Goal: Information Seeking & Learning: Learn about a topic

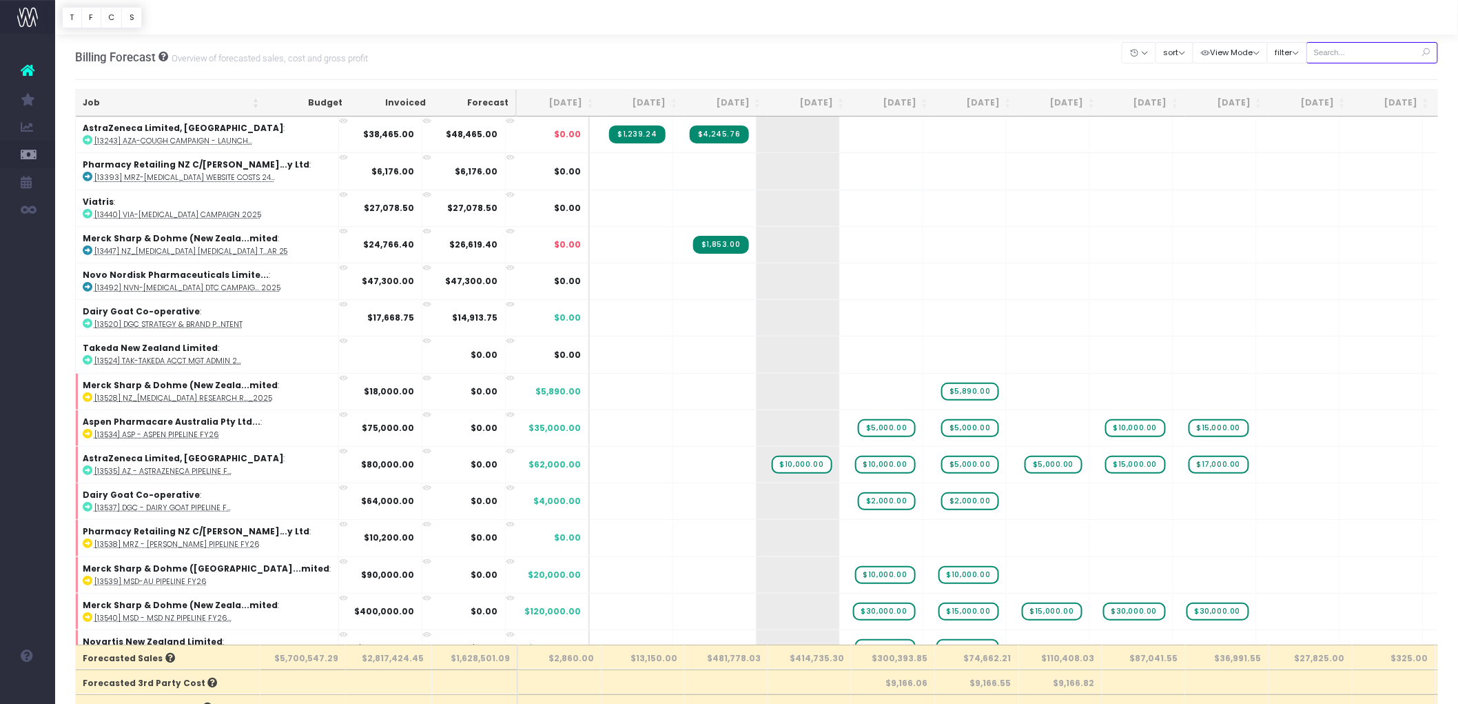
click at [1334, 50] on input "text" at bounding box center [1372, 52] width 132 height 21
paste input "KEYTRUDA"
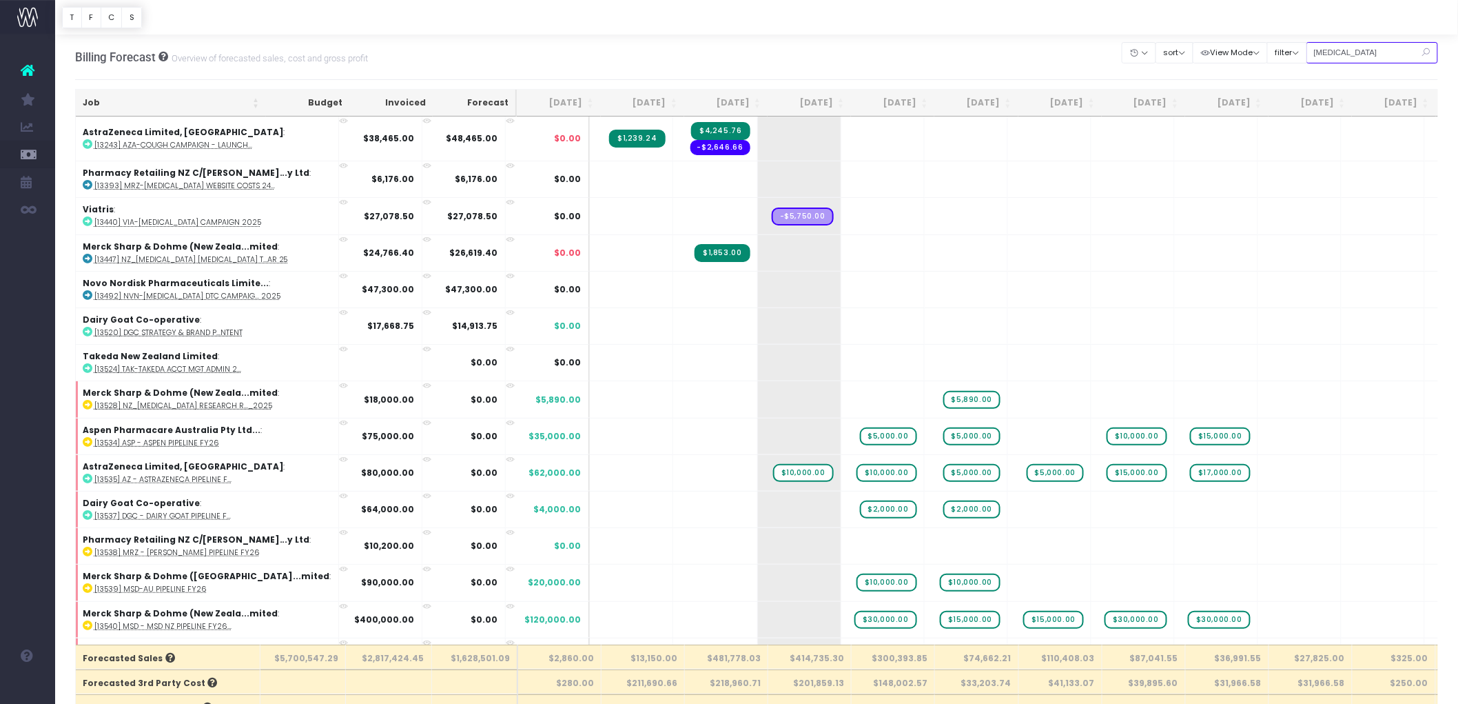
type input "KEYTRUDA"
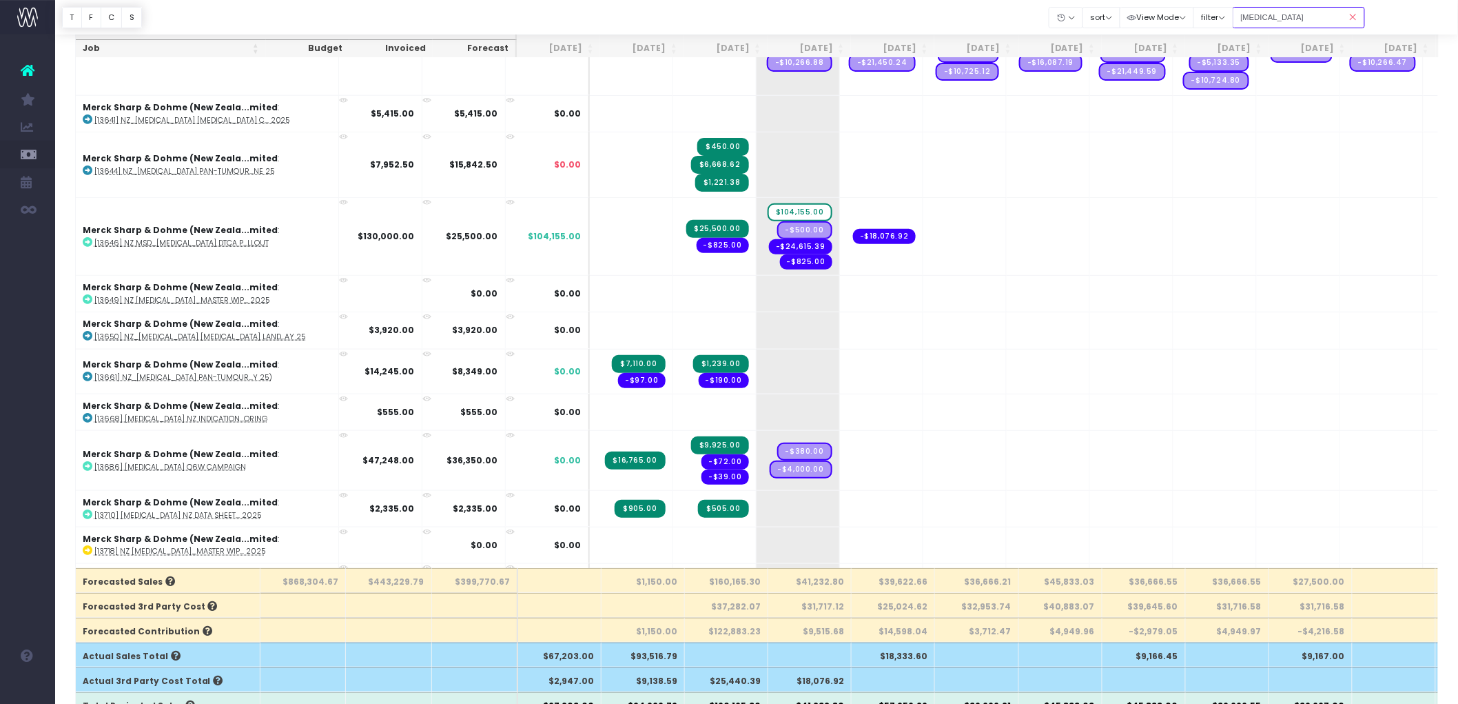
scroll to position [504, 0]
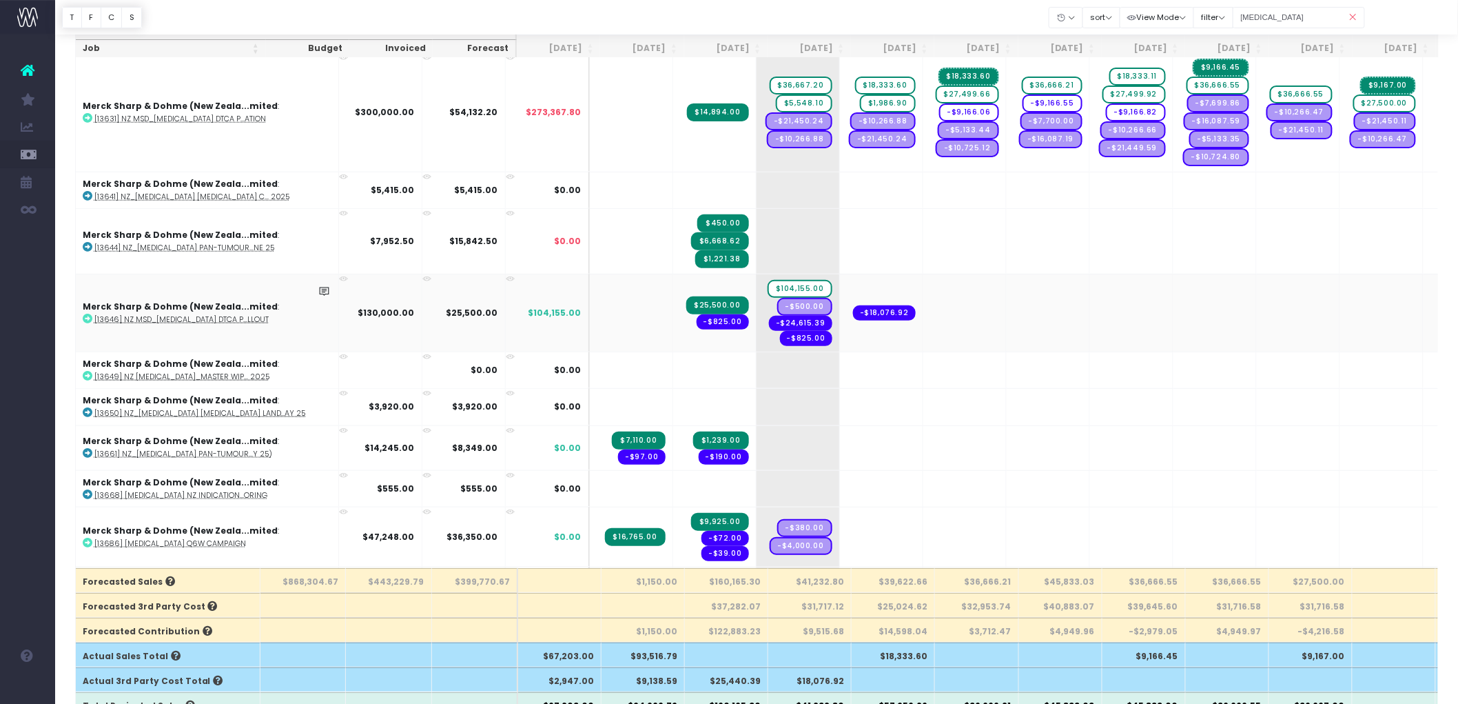
click at [194, 314] on abbr "[13646] NZ MSD_[MEDICAL_DATA] DTCA P...llout" at bounding box center [181, 319] width 174 height 10
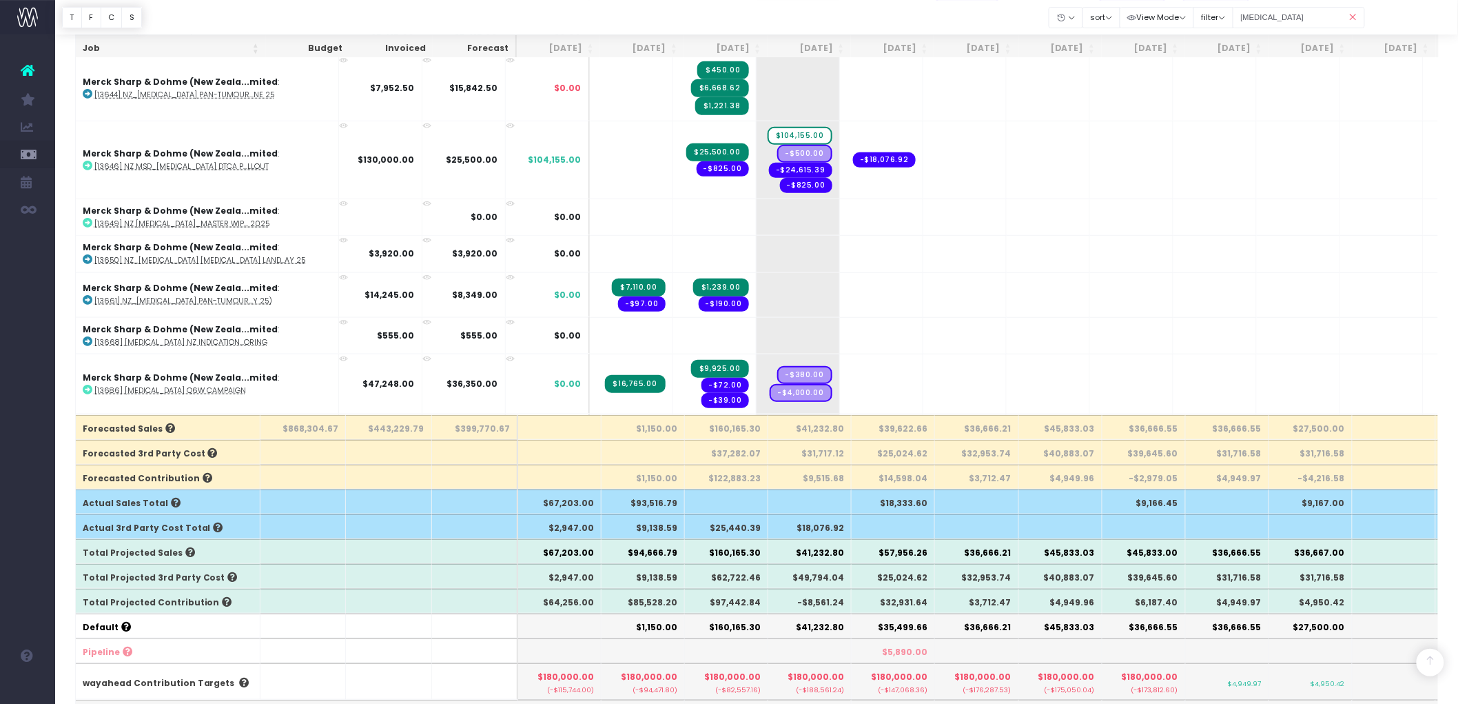
click at [1349, 12] on icon at bounding box center [1353, 17] width 24 height 28
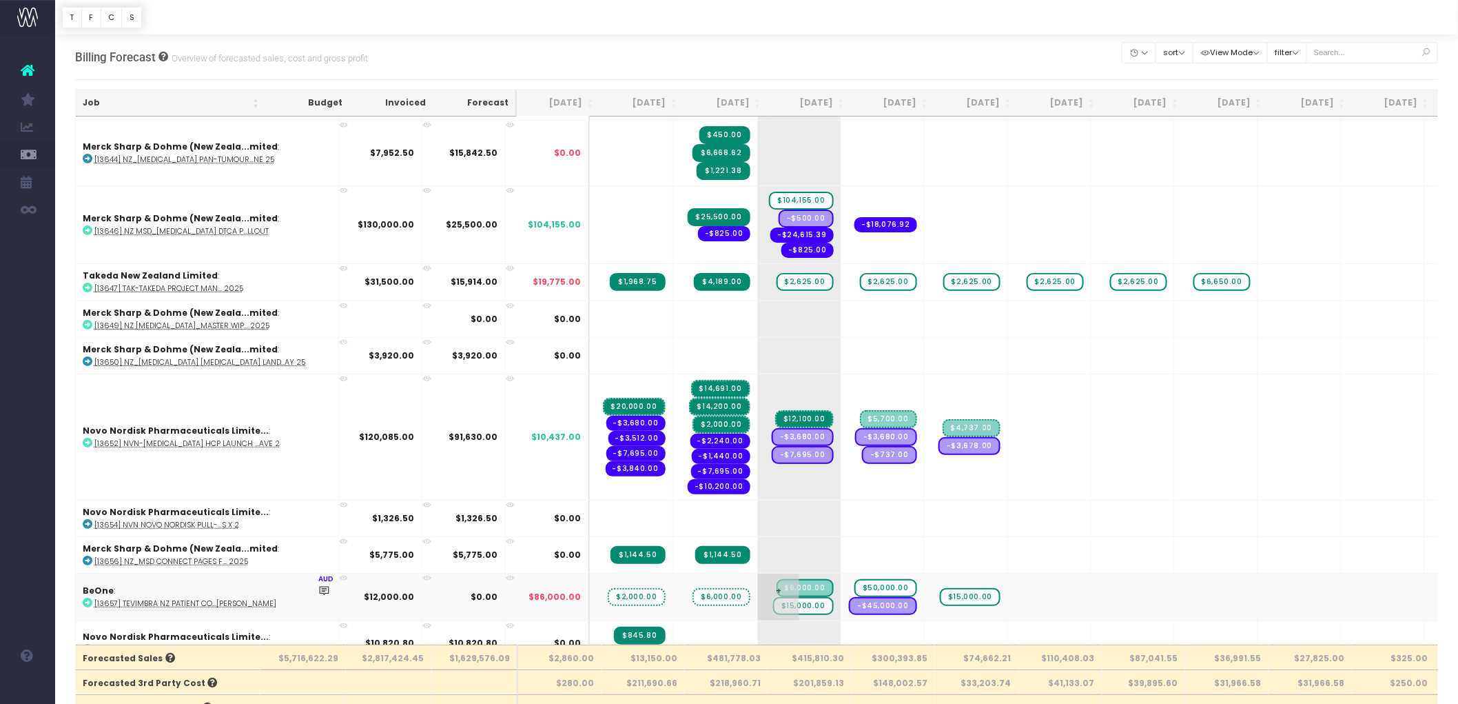
scroll to position [2373, 0]
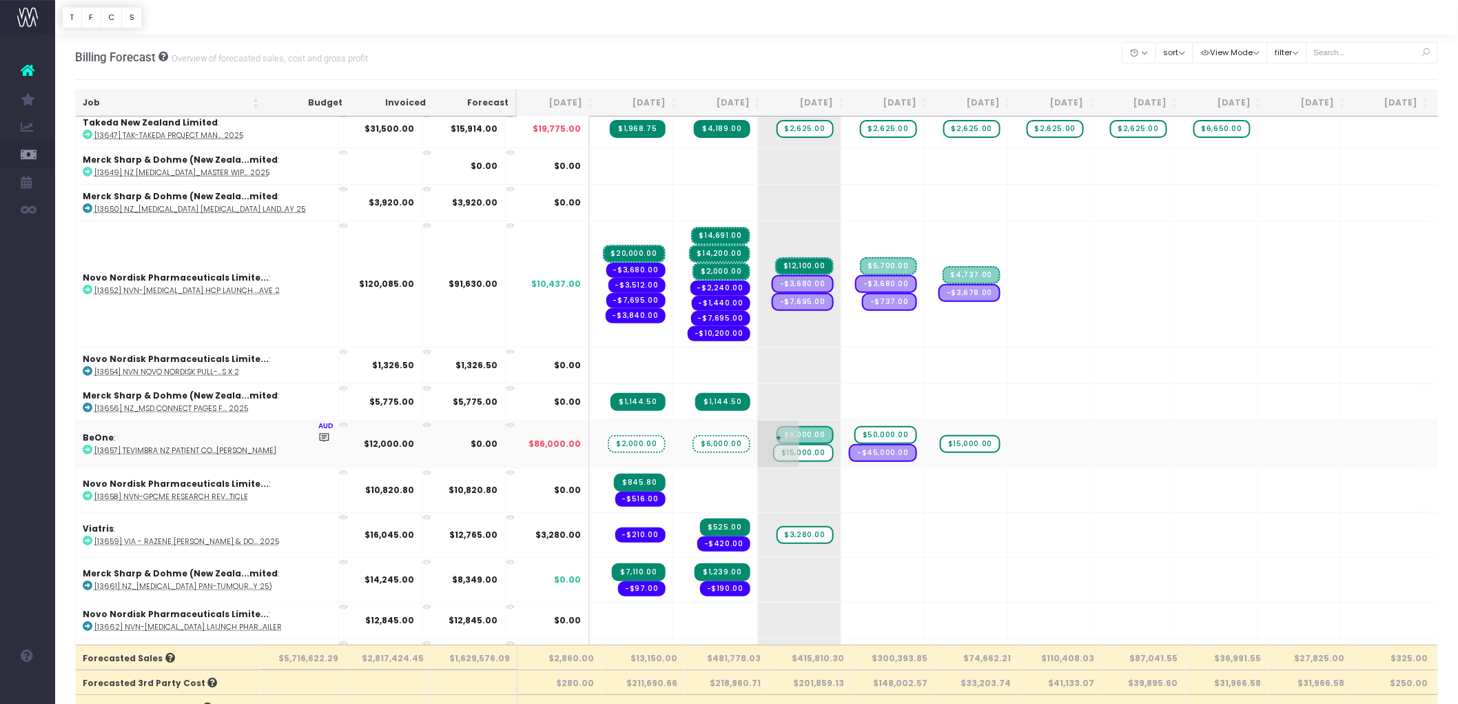
click at [777, 426] on span "$6,000.00" at bounding box center [805, 435] width 57 height 18
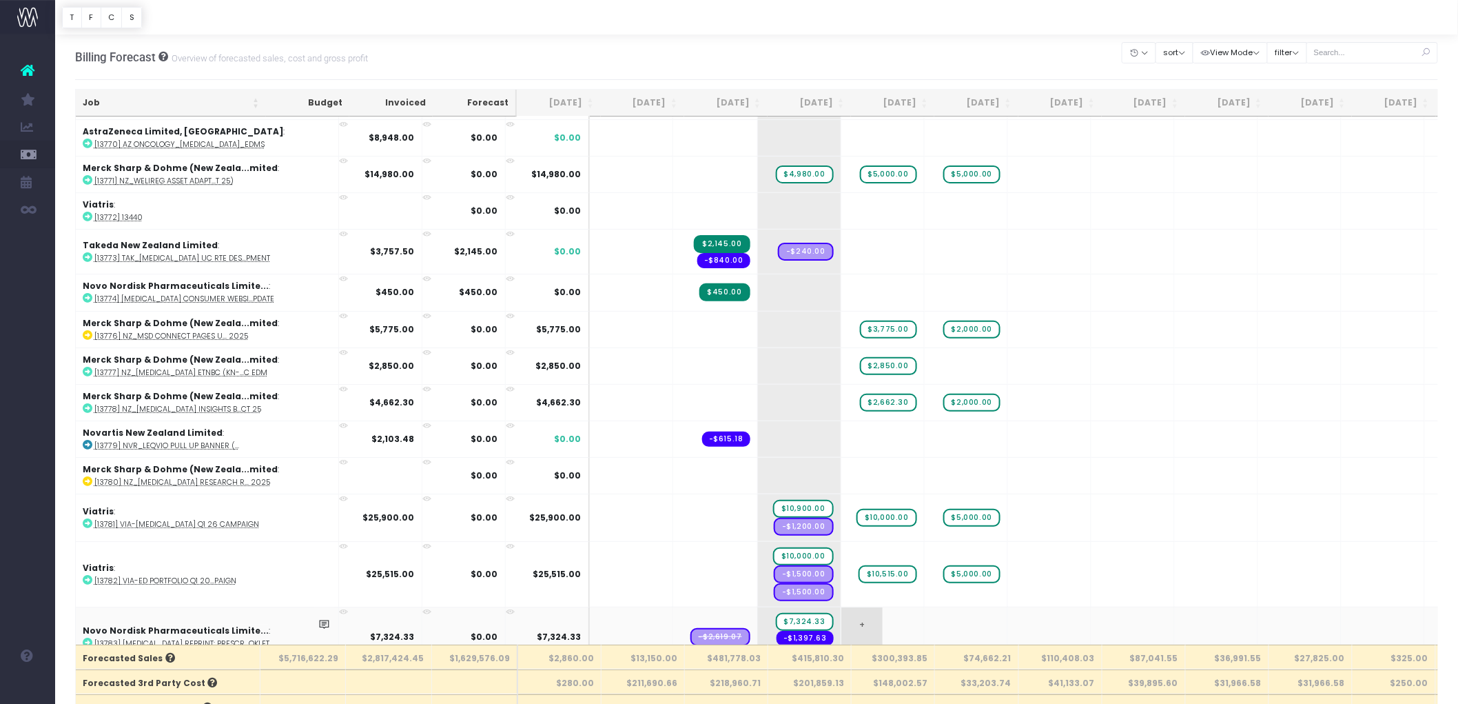
scroll to position [6354, 0]
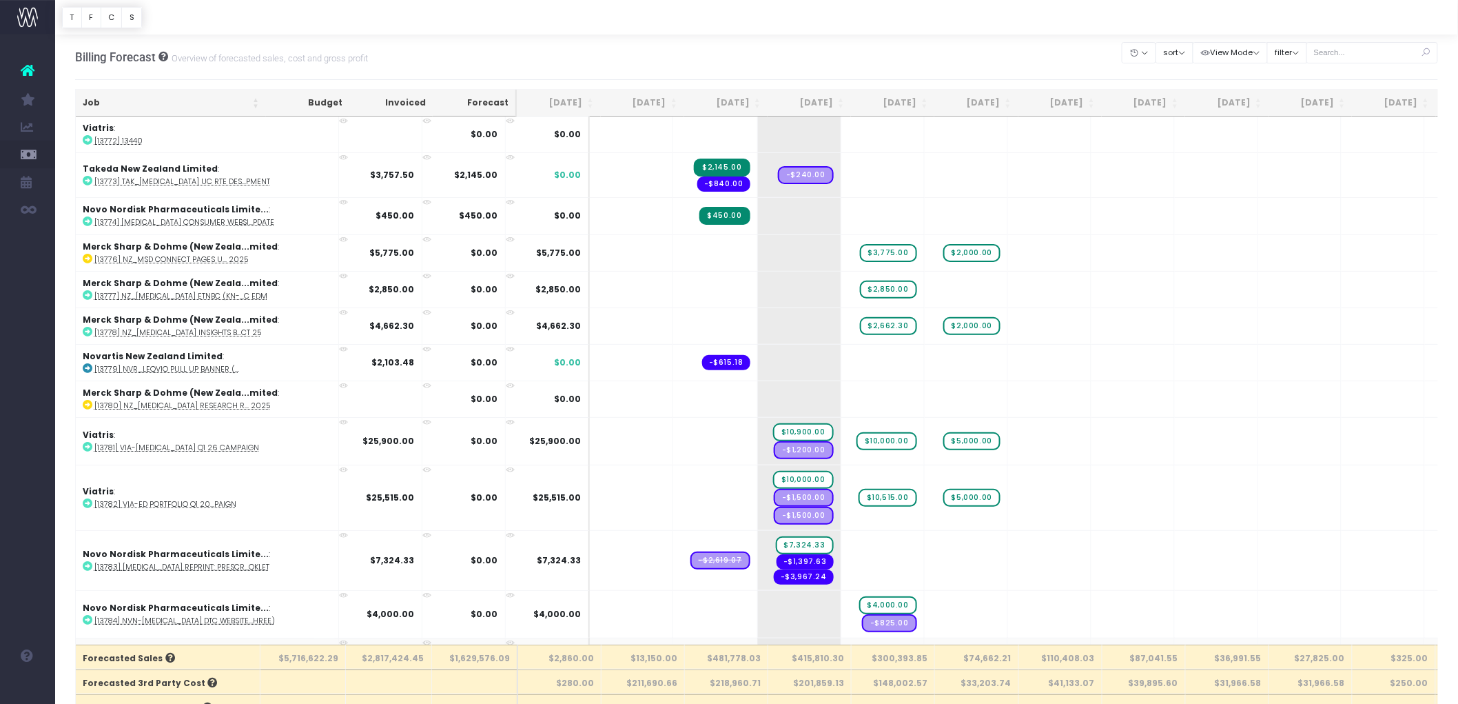
click at [218, 657] on abbr "[13785] NVN-[MEDICAL_DATA] DTC/Patient... 2026" at bounding box center [184, 662] width 181 height 10
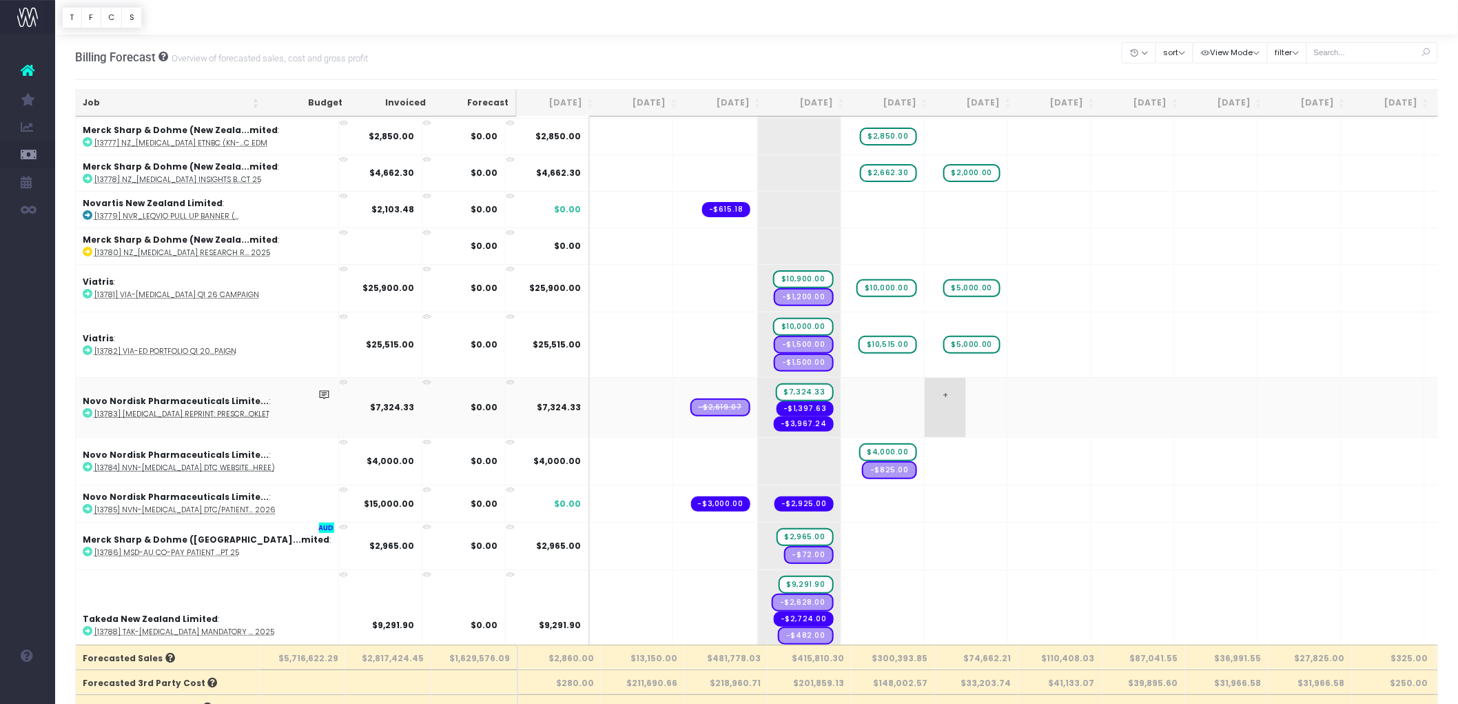
scroll to position [6584, 0]
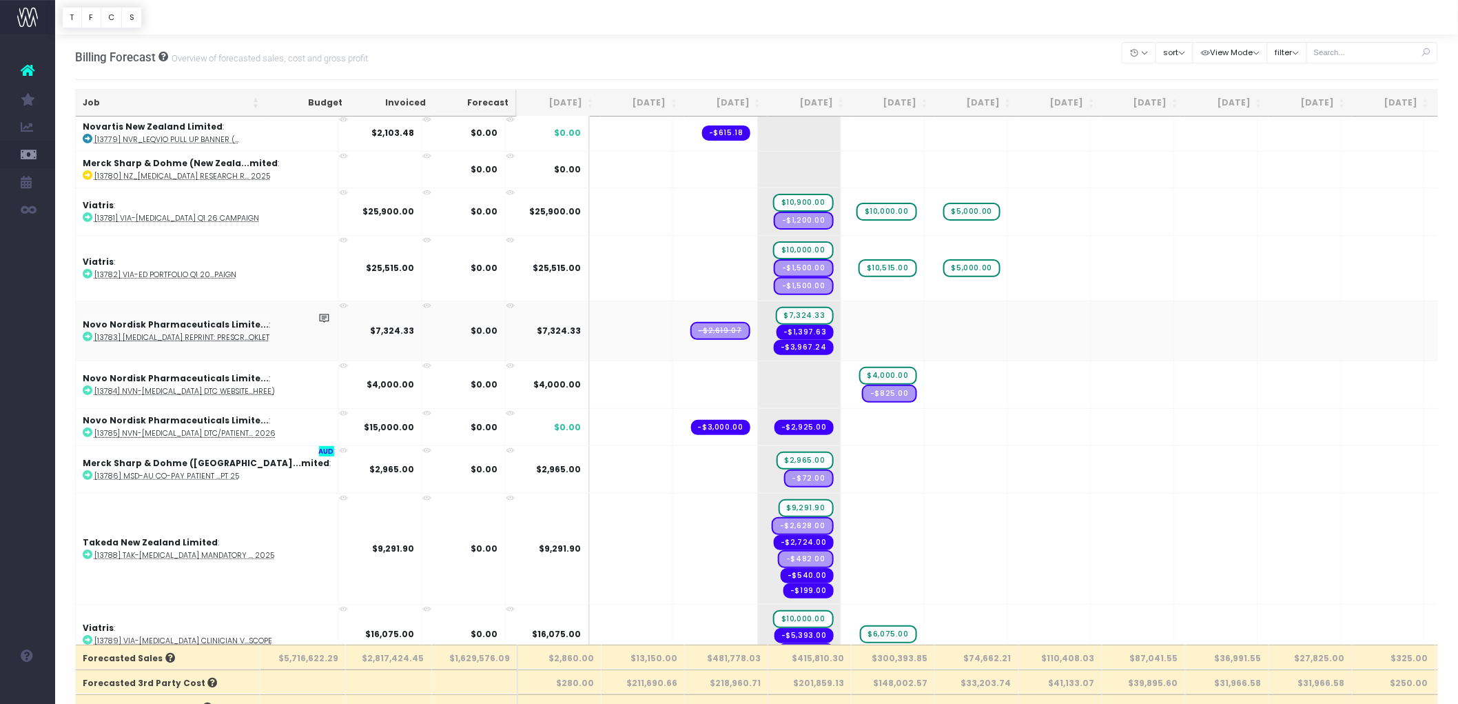
click at [167, 332] on abbr "[13783] [MEDICAL_DATA] Reprint: Prescr...oklet" at bounding box center [181, 337] width 175 height 10
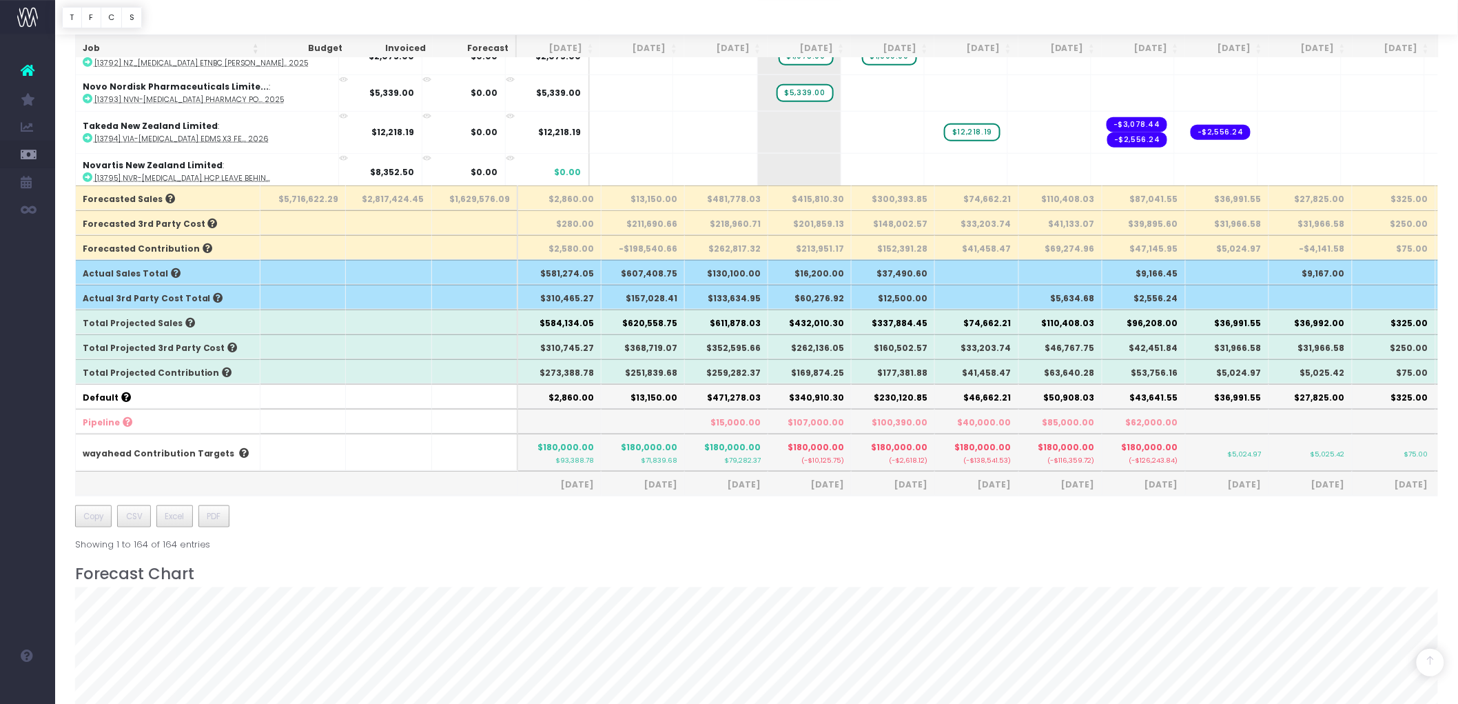
scroll to position [382, 0]
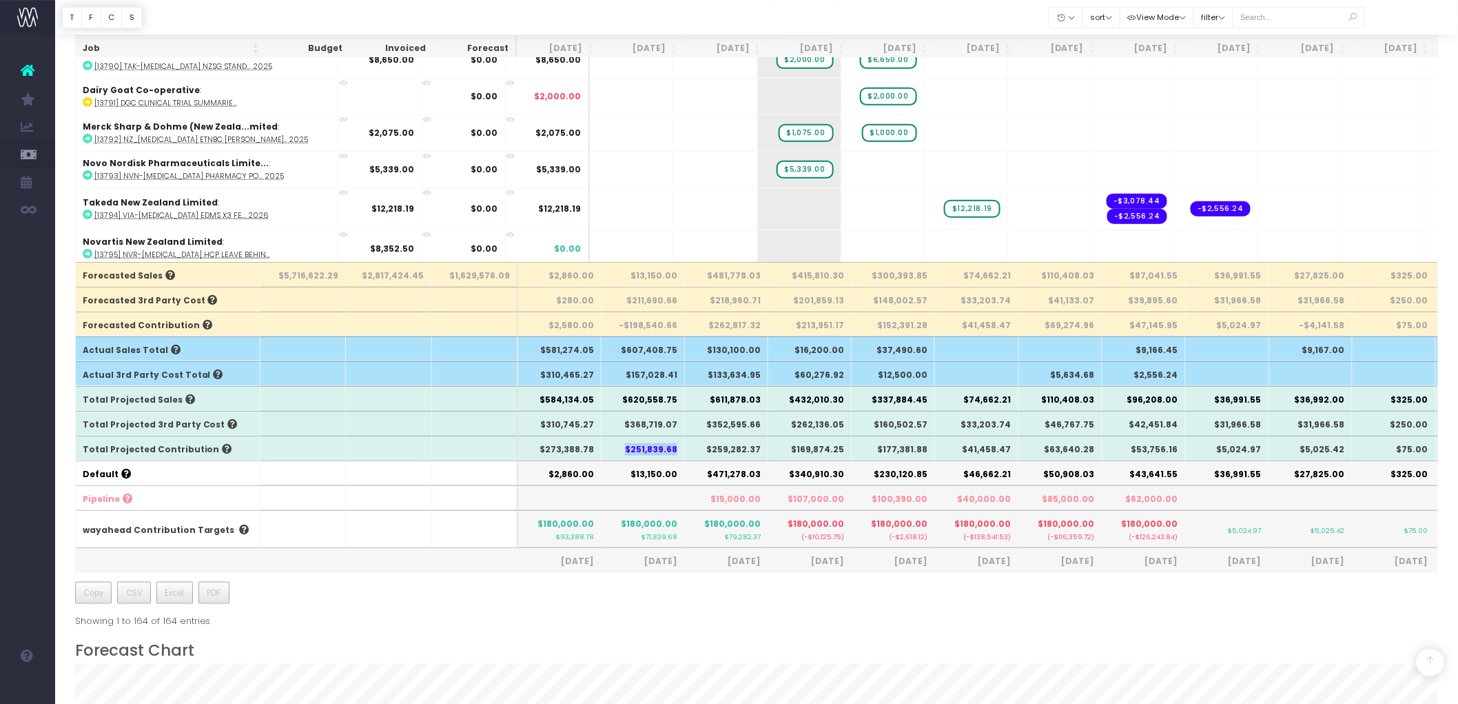
drag, startPoint x: 628, startPoint y: 451, endPoint x: 675, endPoint y: 450, distance: 47.5
click at [675, 450] on th "$251,839.68" at bounding box center [643, 447] width 83 height 25
click at [695, 469] on th "$471,278.03" at bounding box center [726, 472] width 83 height 25
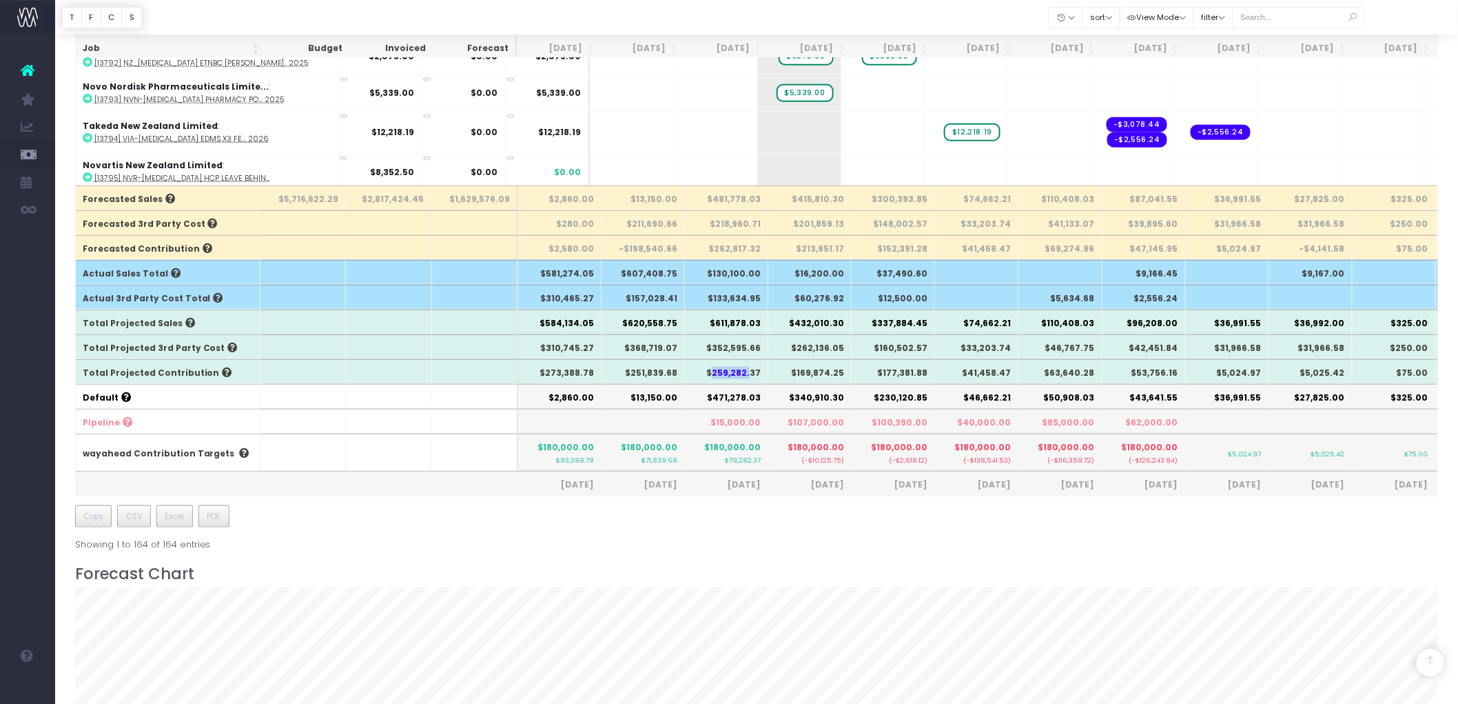
drag, startPoint x: 717, startPoint y: 371, endPoint x: 752, endPoint y: 367, distance: 36.0
click at [752, 367] on th "$259,282.37" at bounding box center [726, 371] width 83 height 25
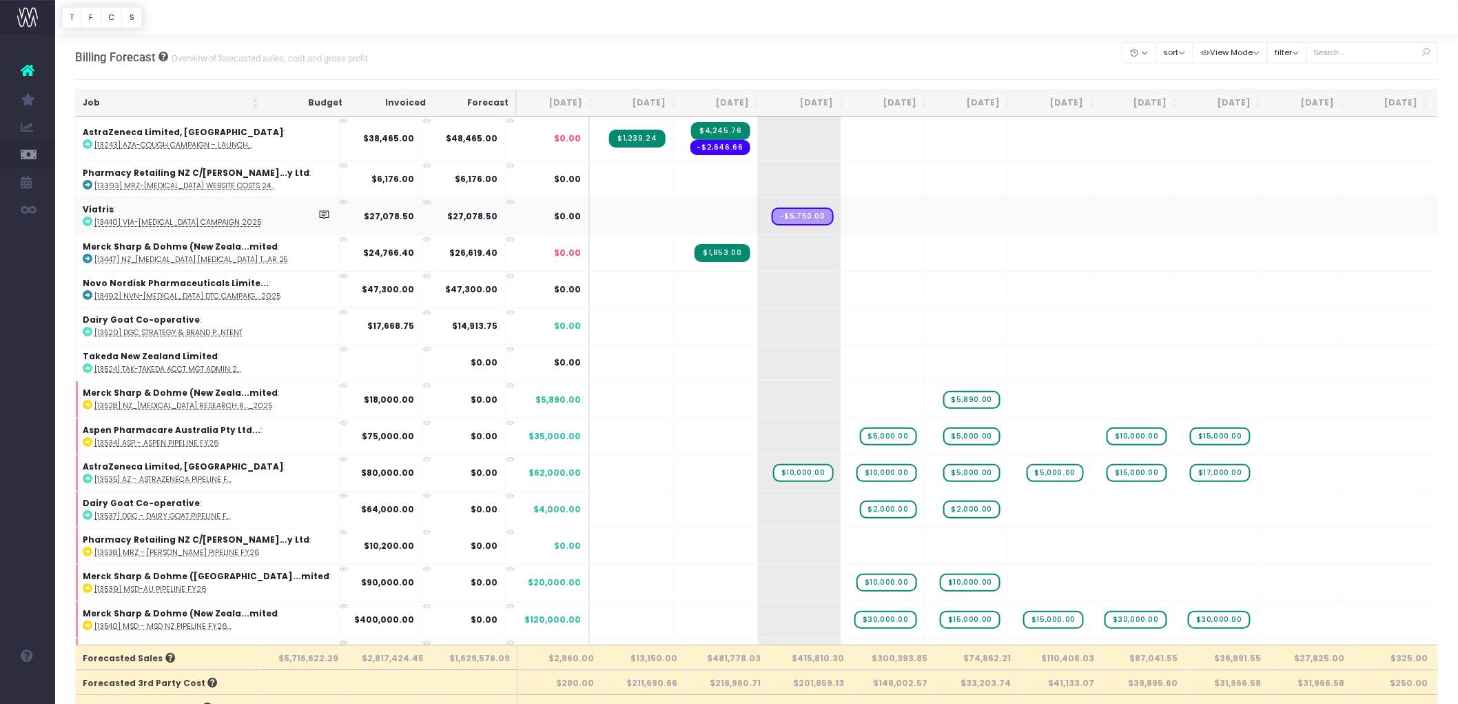
click at [146, 217] on abbr "[13440] VIA-[MEDICAL_DATA] Campaign 2025" at bounding box center [177, 222] width 167 height 10
